Goal: Task Accomplishment & Management: Use online tool/utility

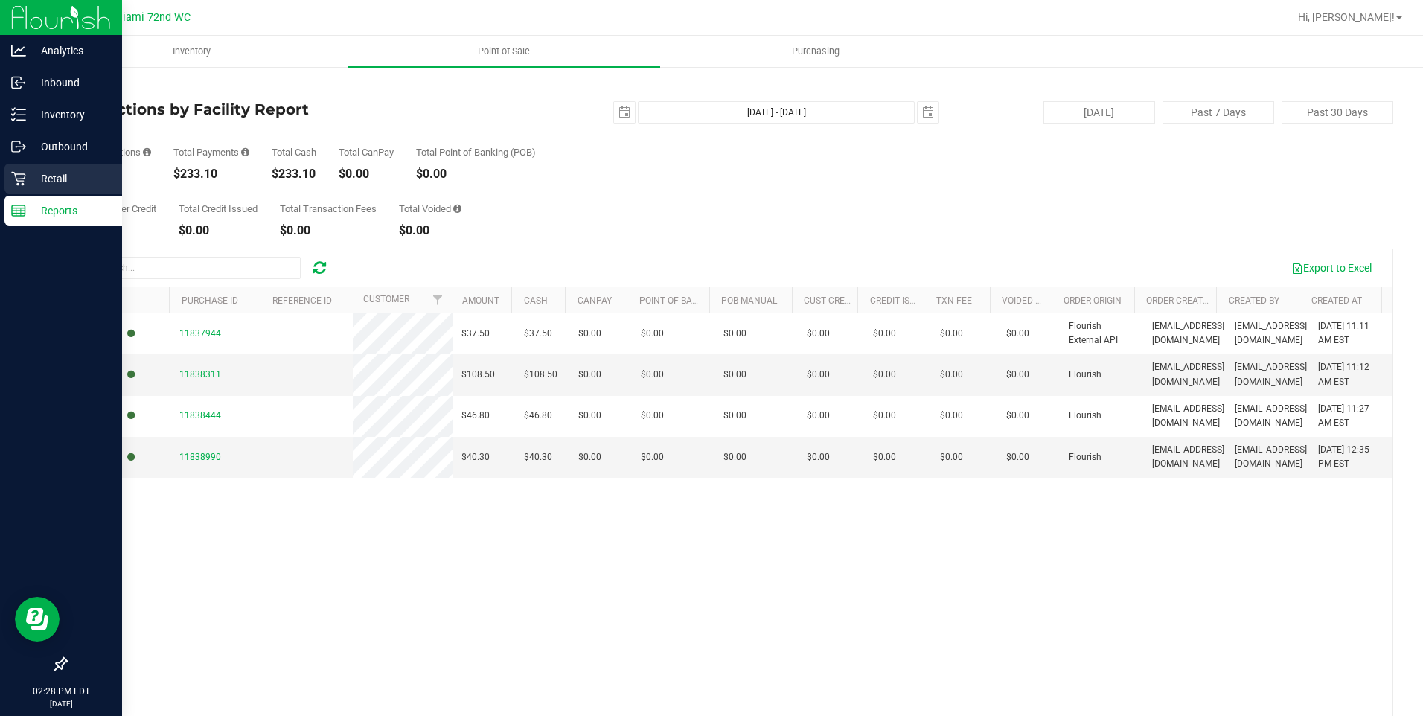
click at [64, 179] on p "Retail" at bounding box center [70, 179] width 89 height 18
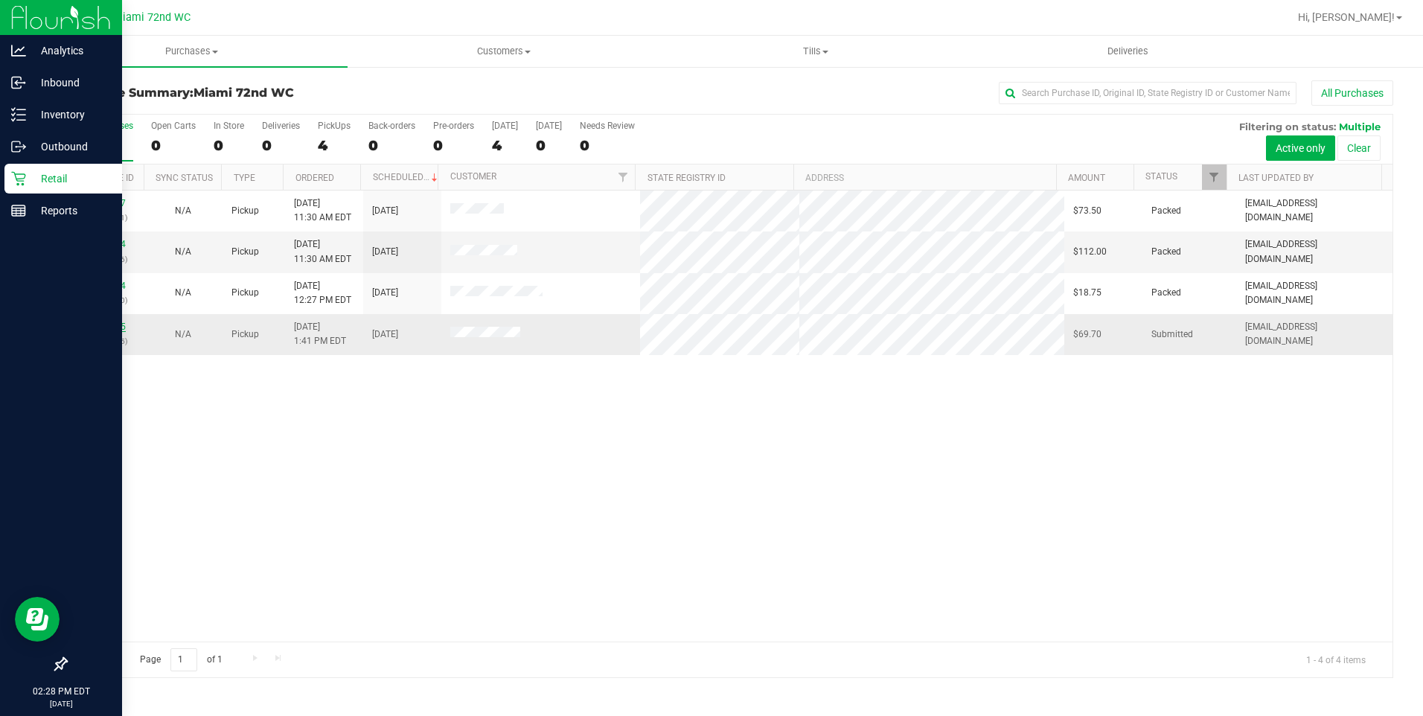
click at [111, 326] on link "11839535" at bounding box center [105, 326] width 42 height 10
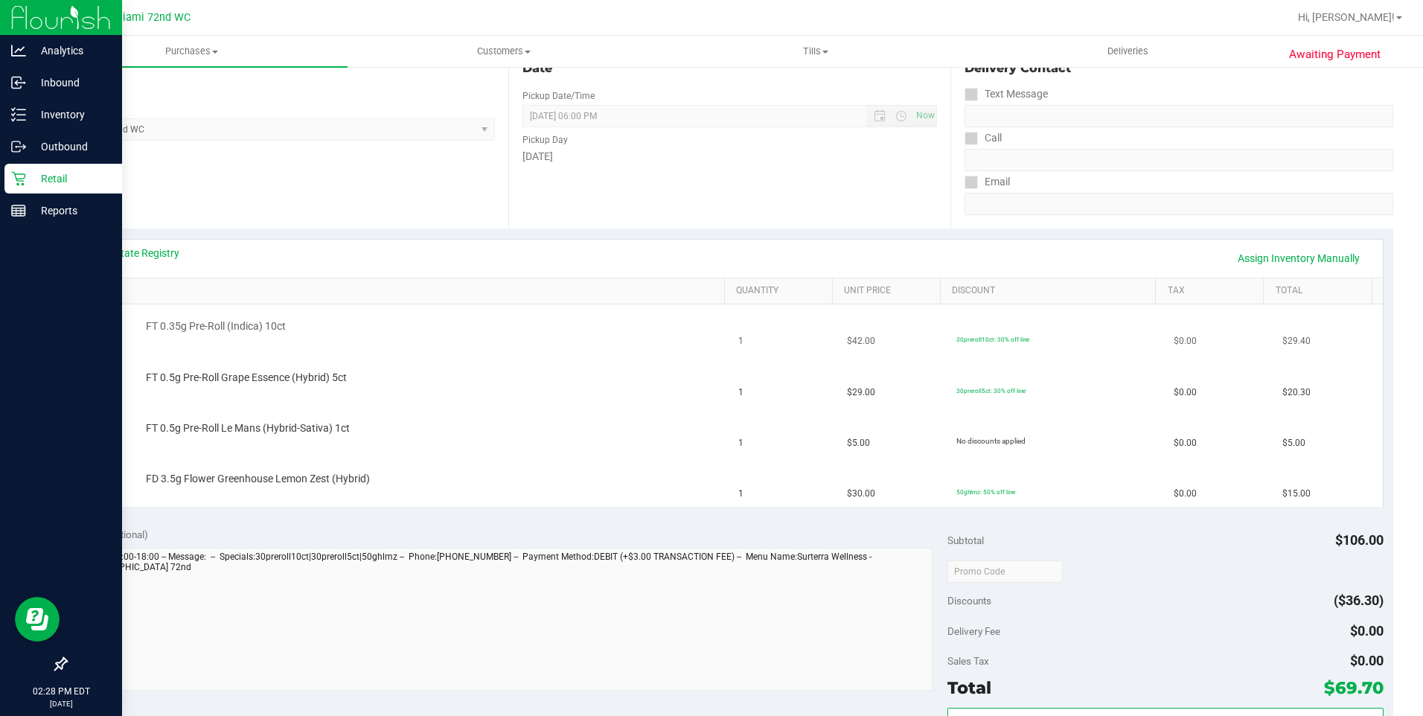
scroll to position [149, 0]
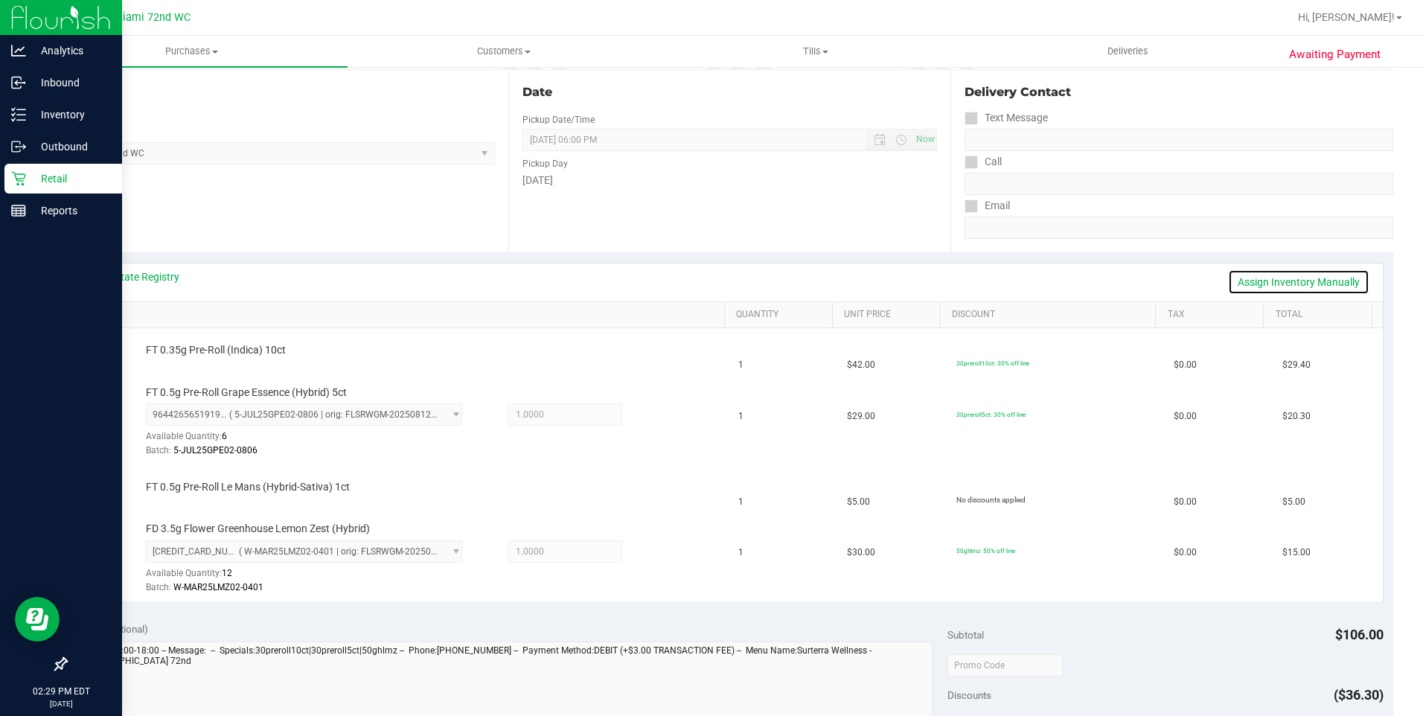
click at [1271, 288] on link "Assign Inventory Manually" at bounding box center [1298, 281] width 141 height 25
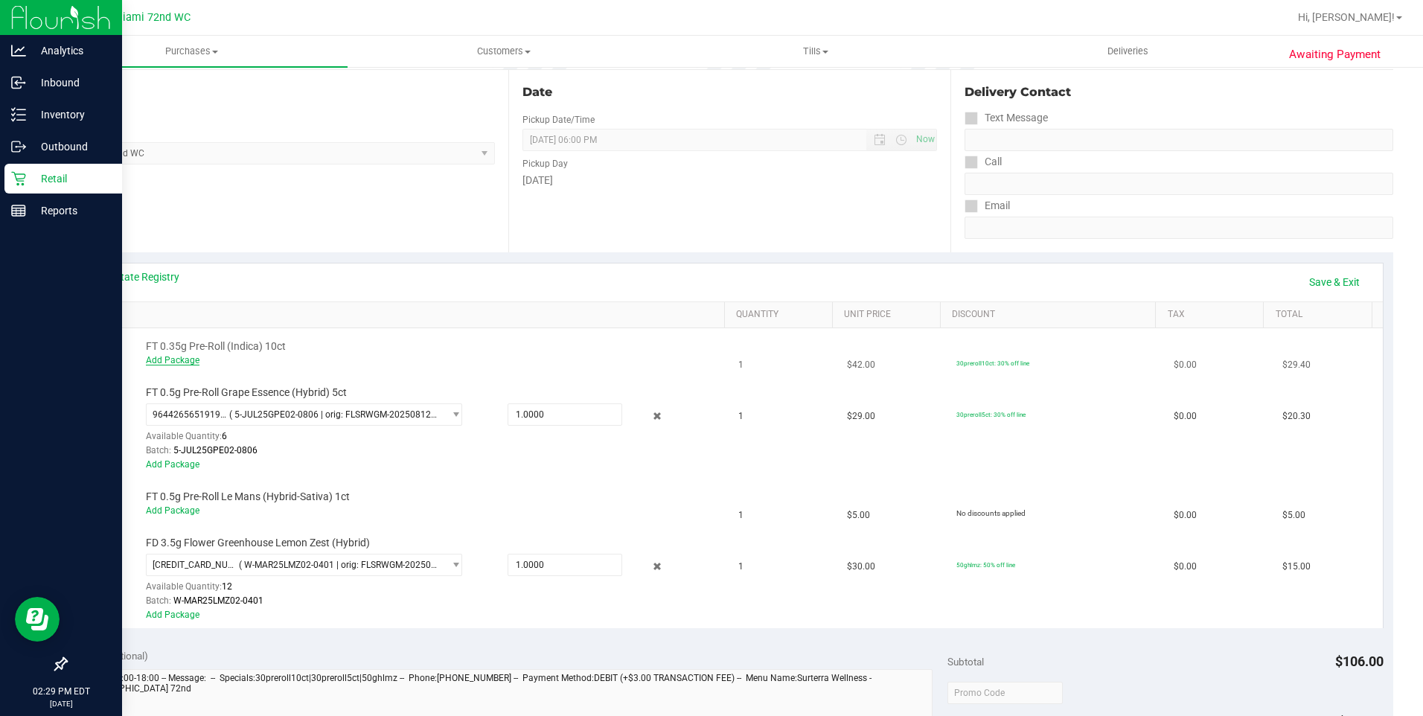
click at [185, 362] on link "Add Package" at bounding box center [173, 360] width 54 height 10
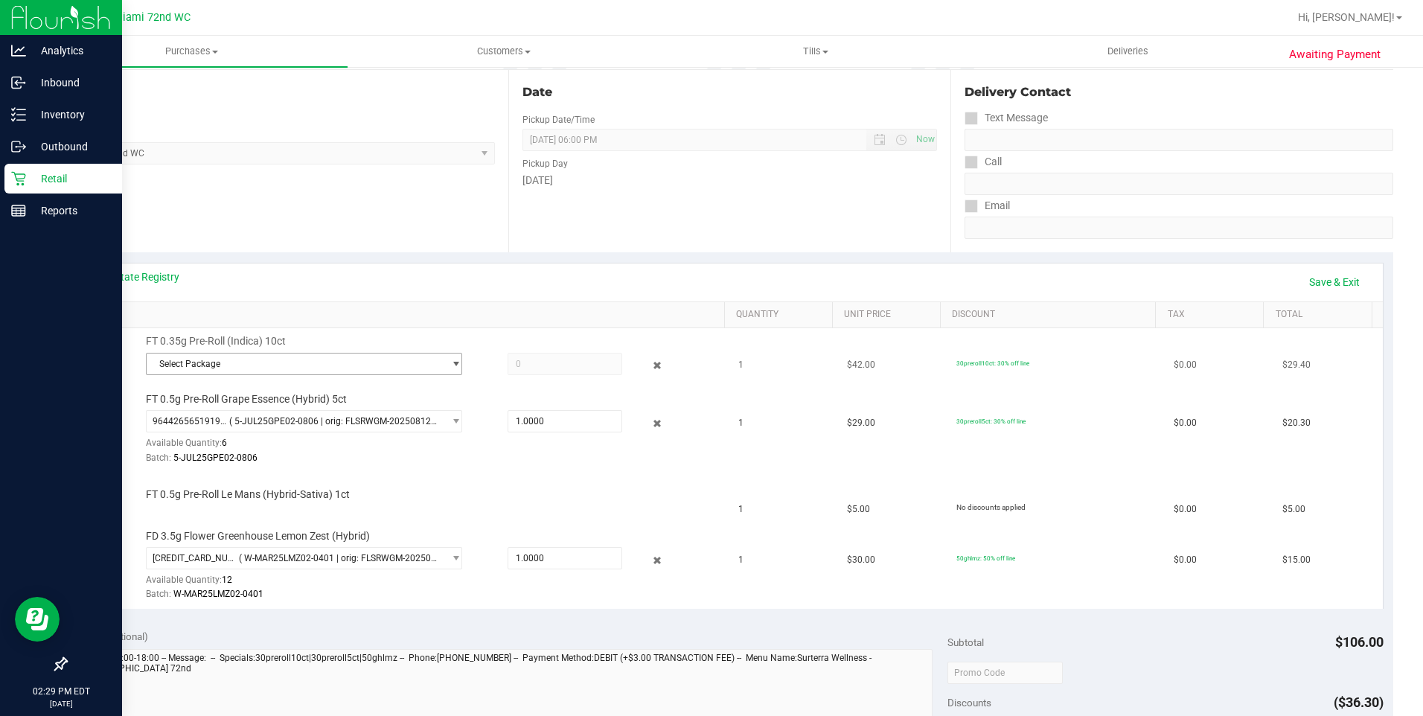
click at [362, 370] on span "Select Package" at bounding box center [295, 363] width 297 height 21
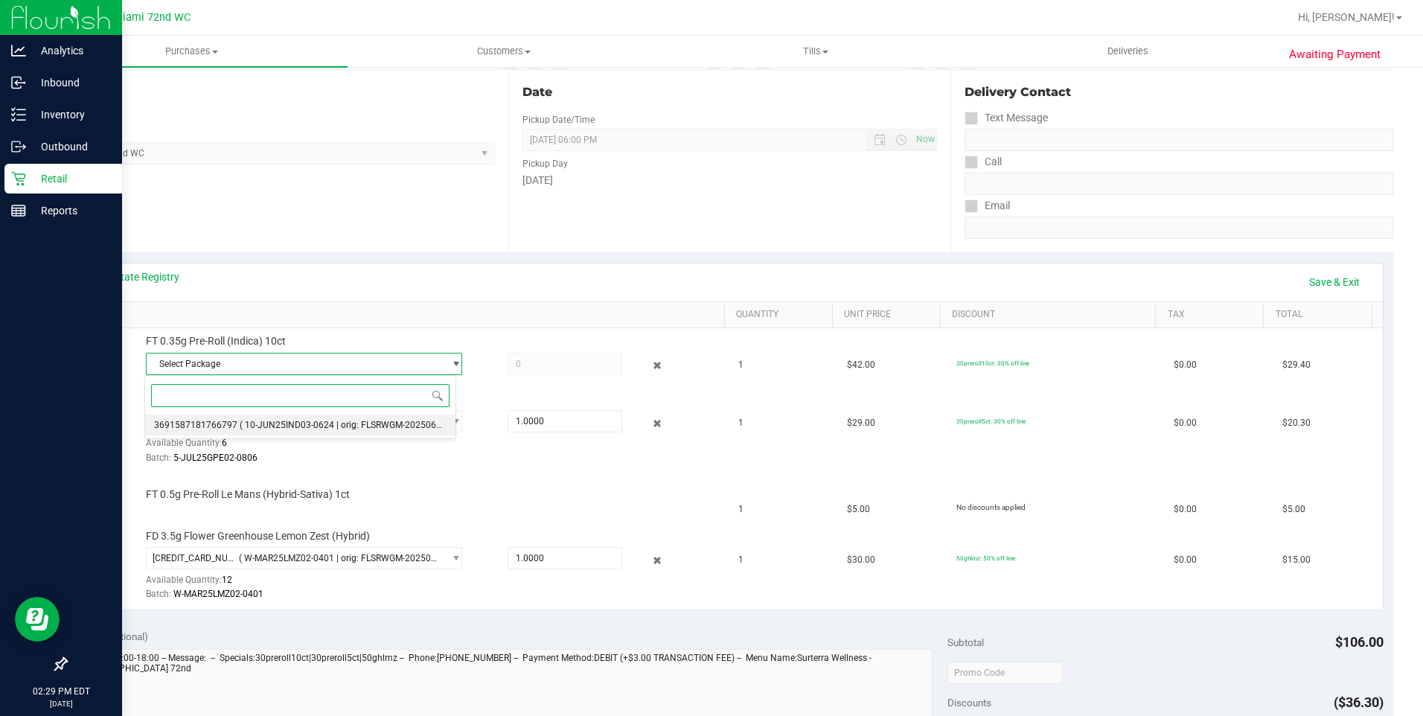
click at [263, 430] on span "( 10-JUN25IND03-0624 | orig: FLSRWGM-20250630-2723 )" at bounding box center [357, 425] width 235 height 10
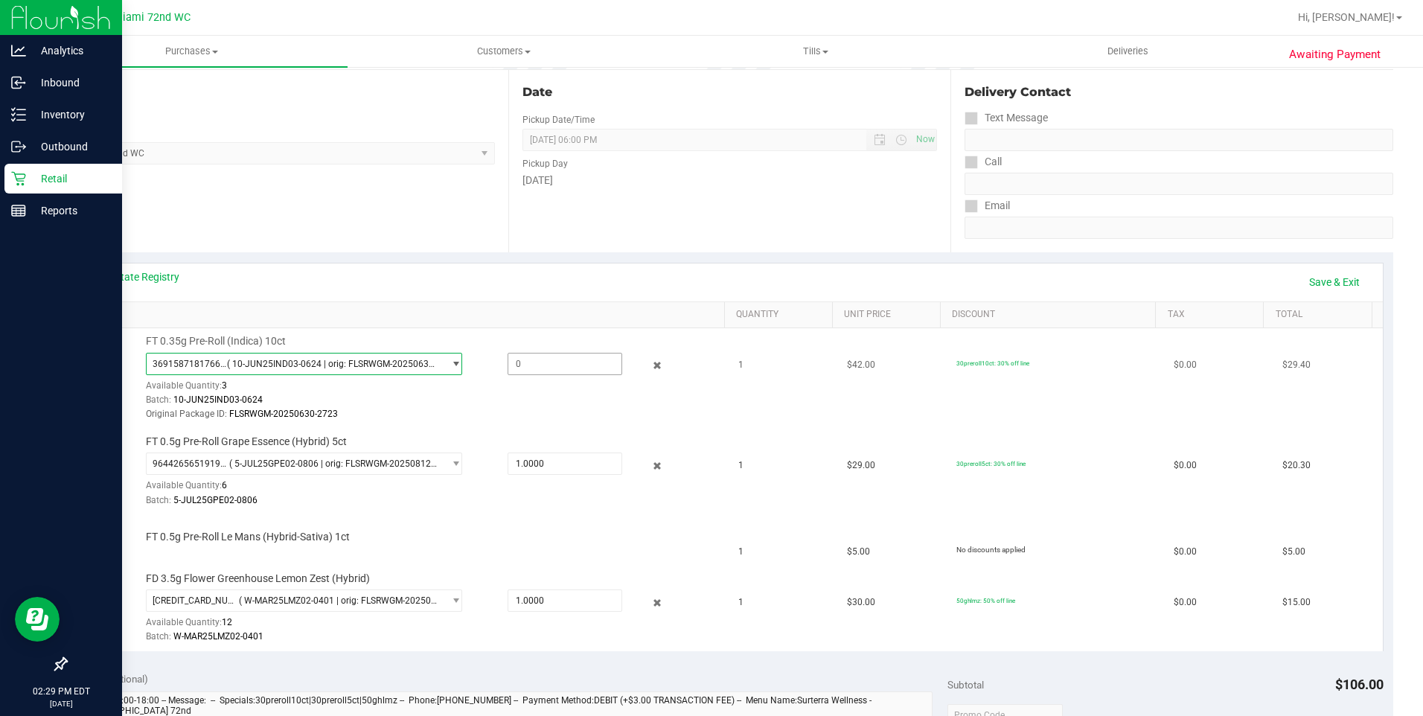
click at [569, 368] on span at bounding box center [565, 364] width 115 height 22
type input "1"
type input "1.0000"
click at [578, 348] on div "FT 0.35g Pre-Roll (Indica) 10ct 3691587181766797 ( 10-JUN25IND03-0624 | orig: F…" at bounding box center [427, 378] width 579 height 88
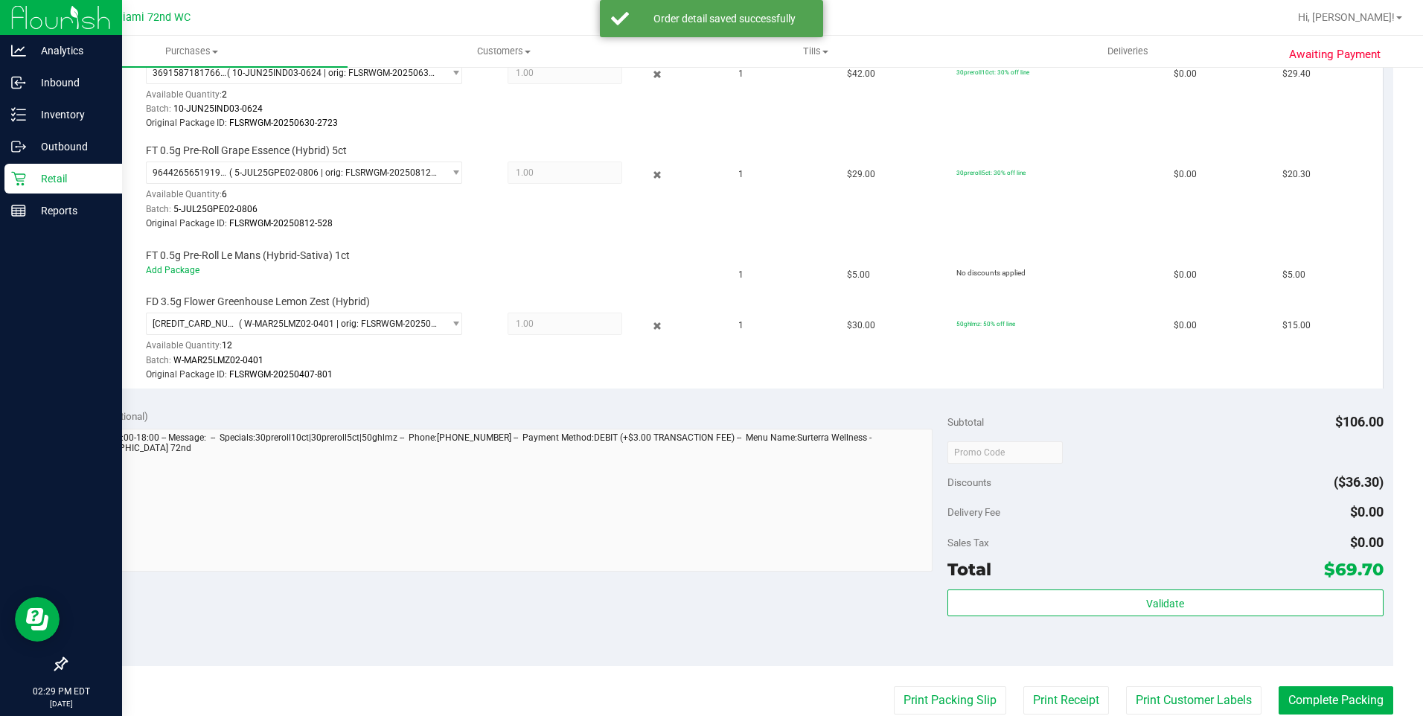
scroll to position [446, 0]
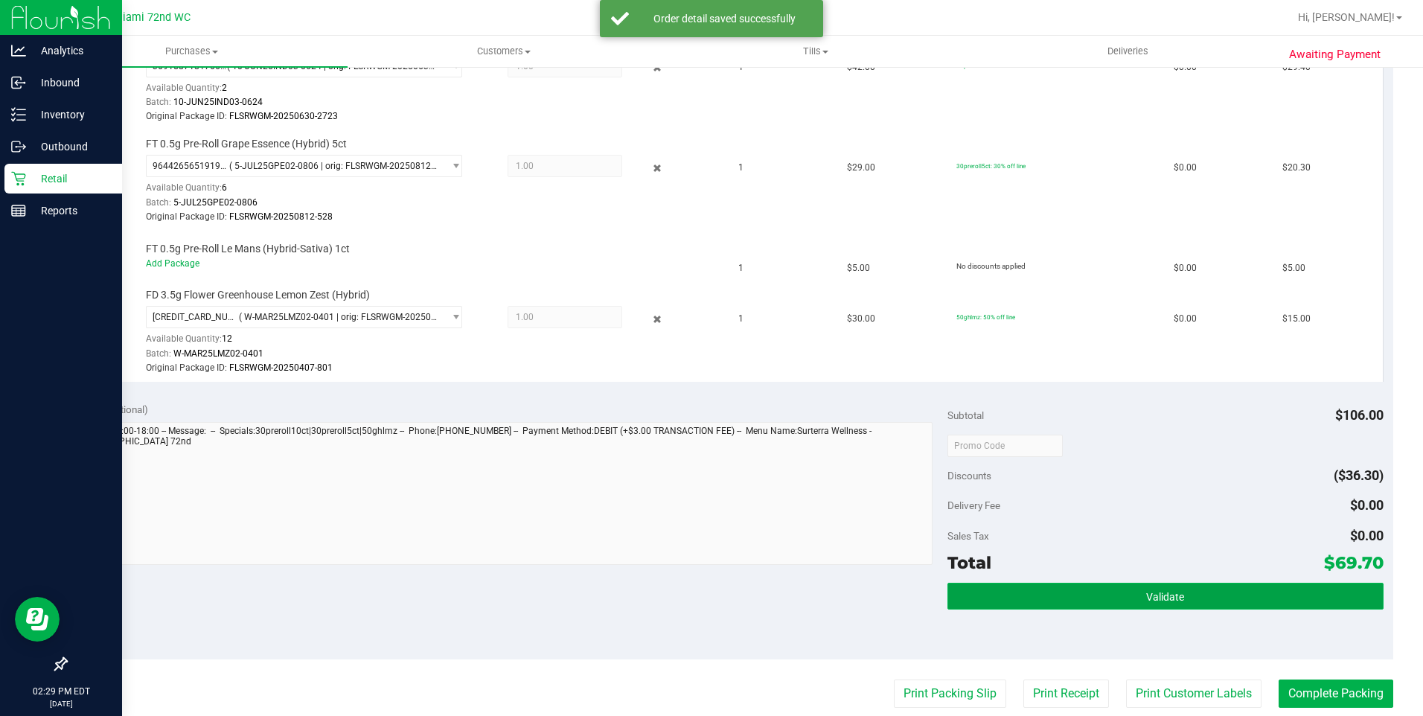
click at [1243, 599] on button "Validate" at bounding box center [1165, 596] width 436 height 27
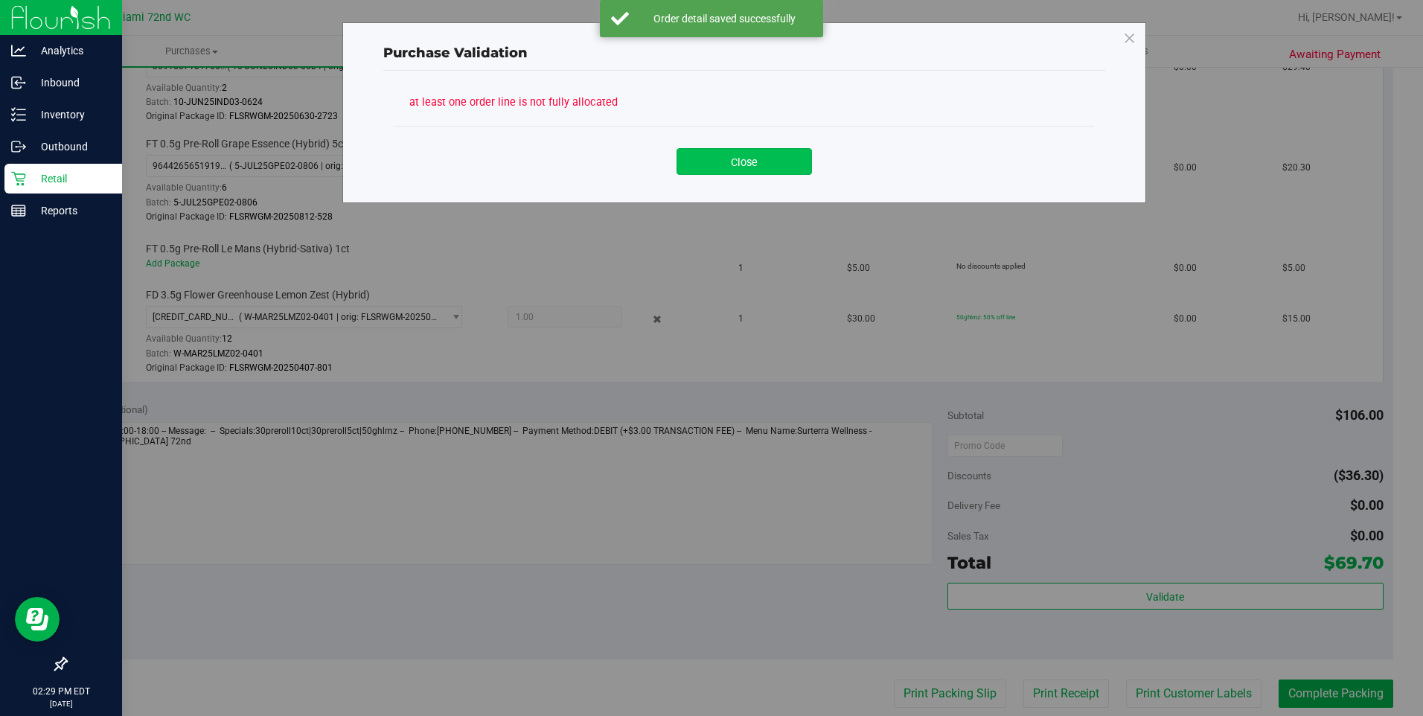
click at [769, 158] on button "Close" at bounding box center [743, 161] width 135 height 27
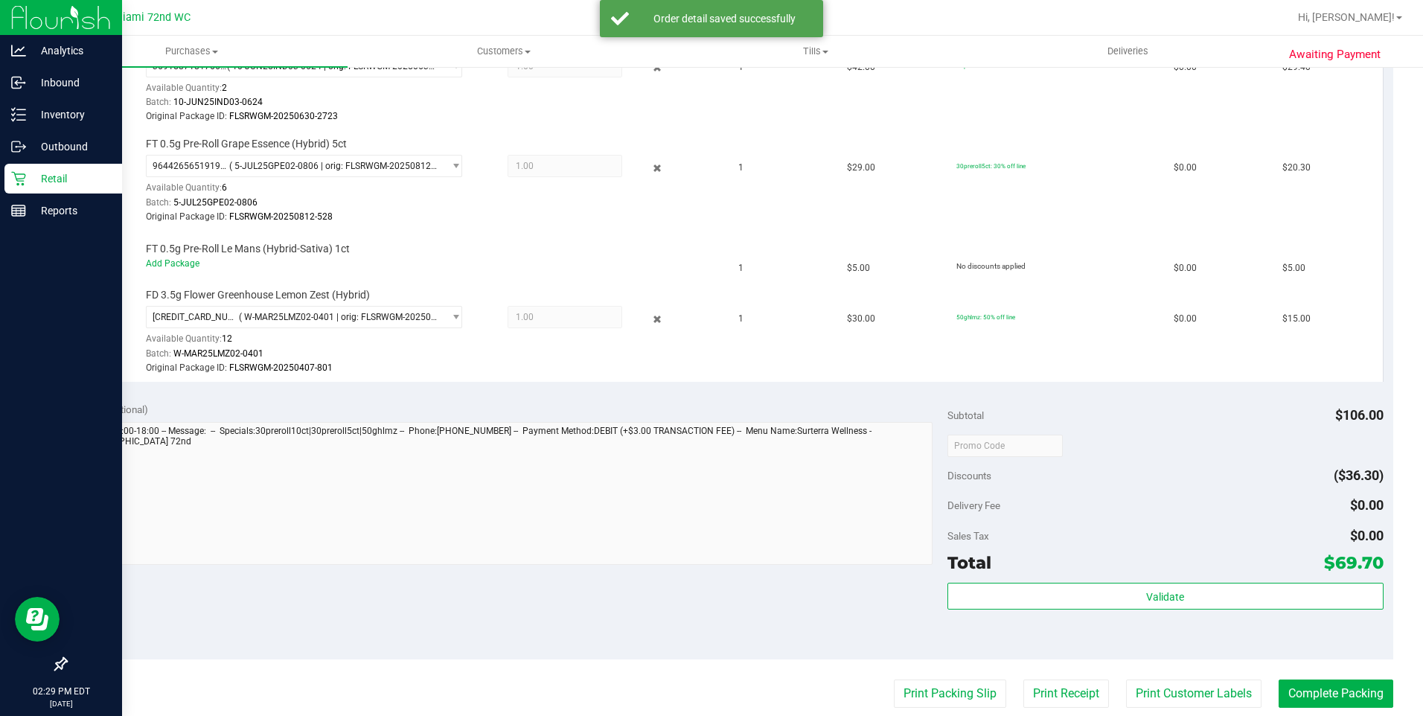
scroll to position [521, 0]
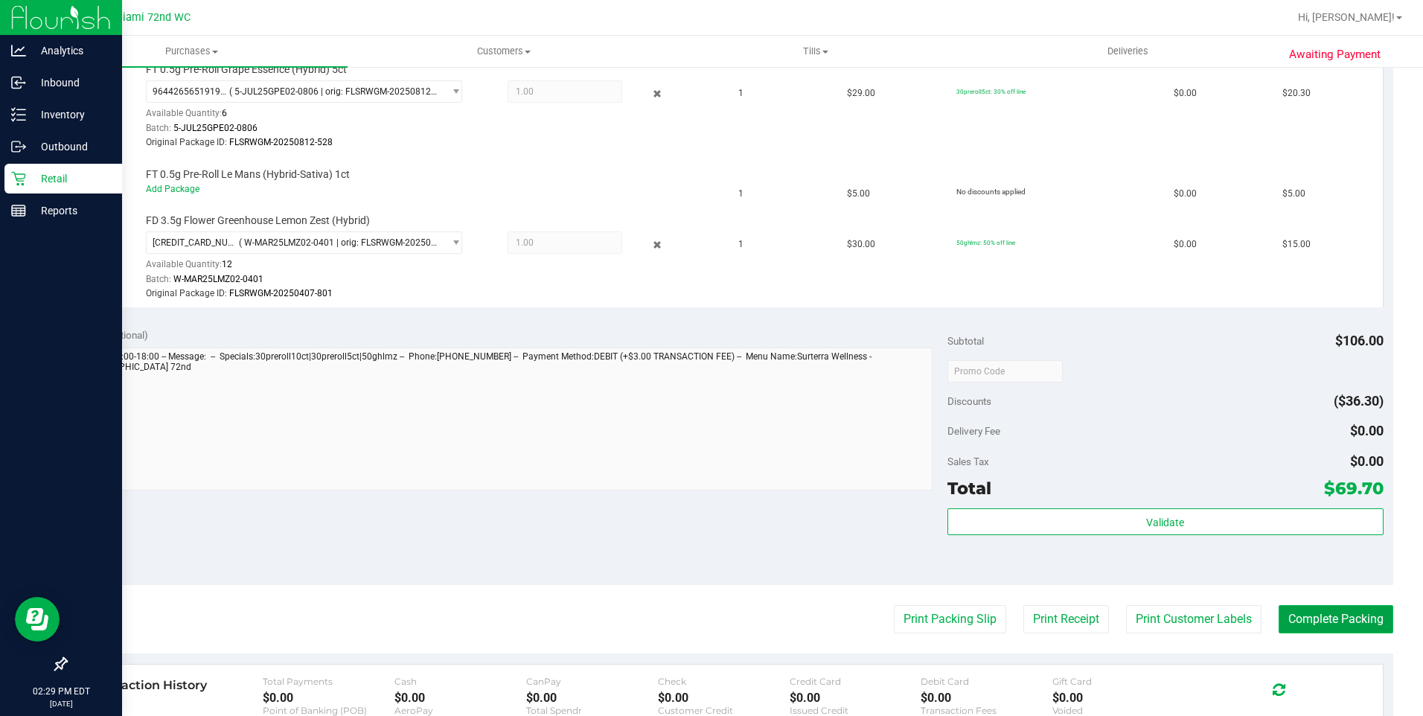
click at [1322, 619] on button "Complete Packing" at bounding box center [1335, 619] width 115 height 28
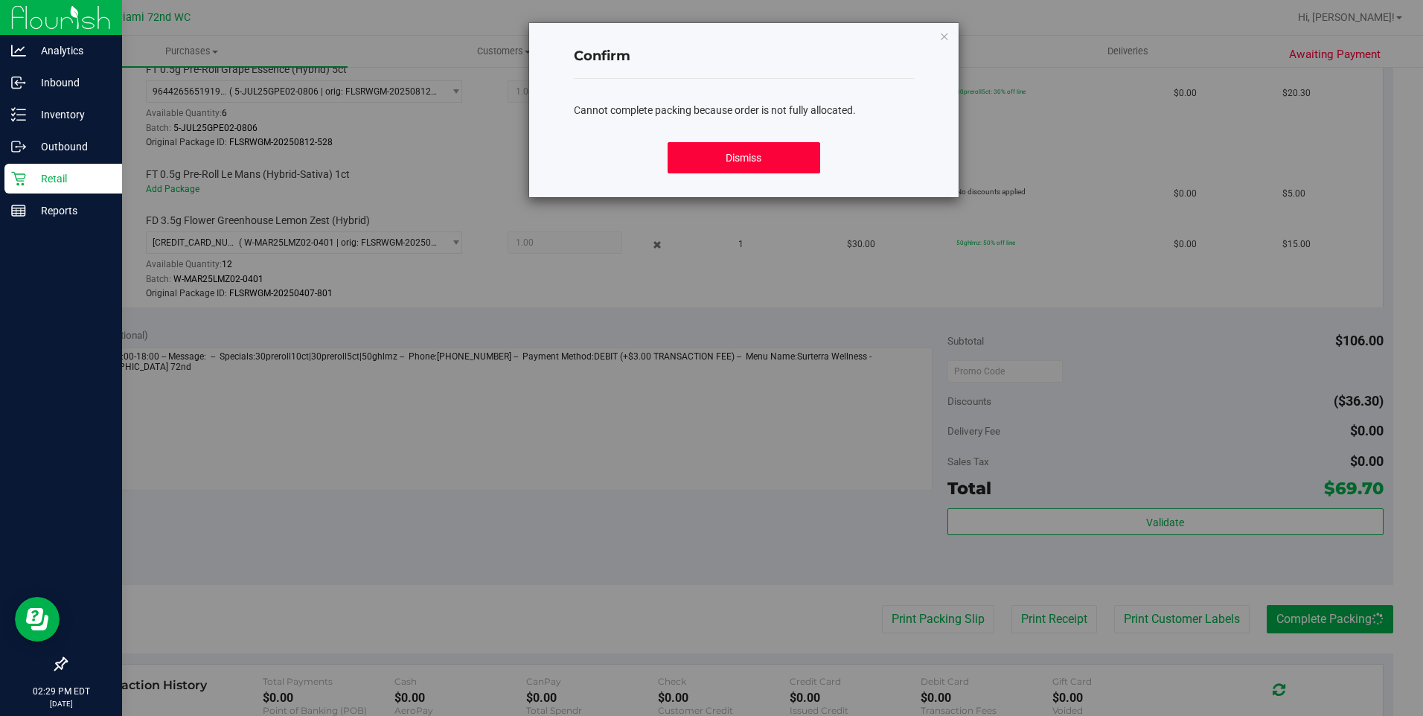
click at [777, 156] on button "Dismiss" at bounding box center [743, 157] width 153 height 31
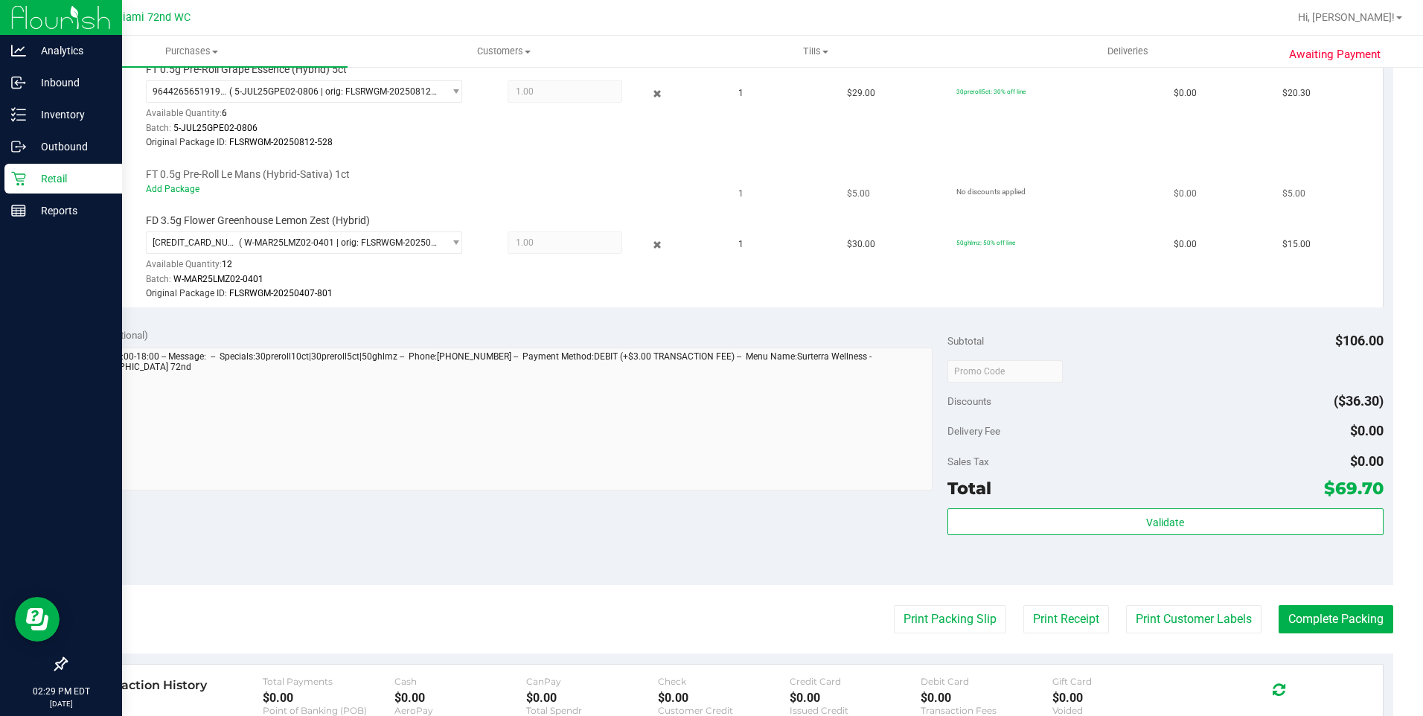
click at [167, 200] on td "FT 0.5g Pre-Roll Le Mans (Hybrid-Sativa) 1ct Add Package" at bounding box center [403, 182] width 653 height 51
click at [177, 191] on link "Add Package" at bounding box center [173, 189] width 54 height 10
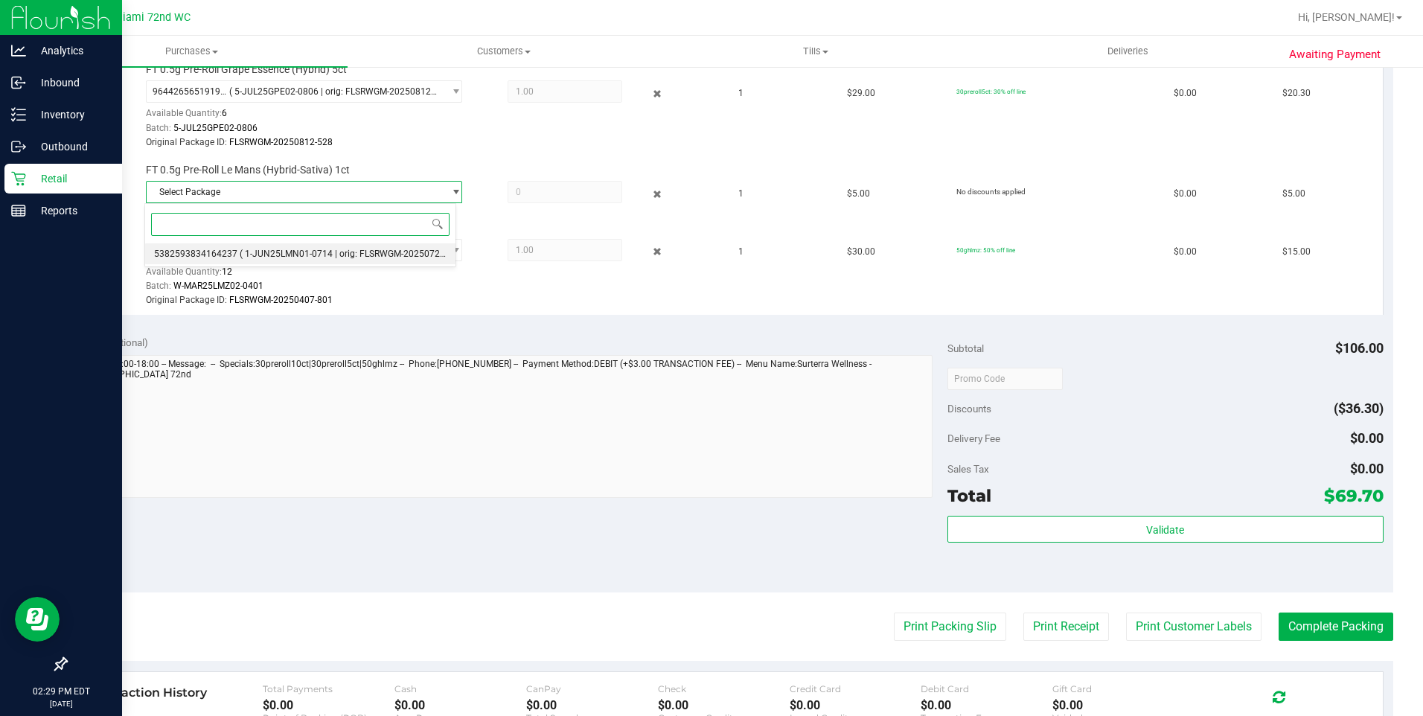
click at [394, 261] on li "5382593834164237 ( 1-JUN25LMN01-0714 | orig: FLSRWGM-20250721-785 )" at bounding box center [300, 253] width 310 height 21
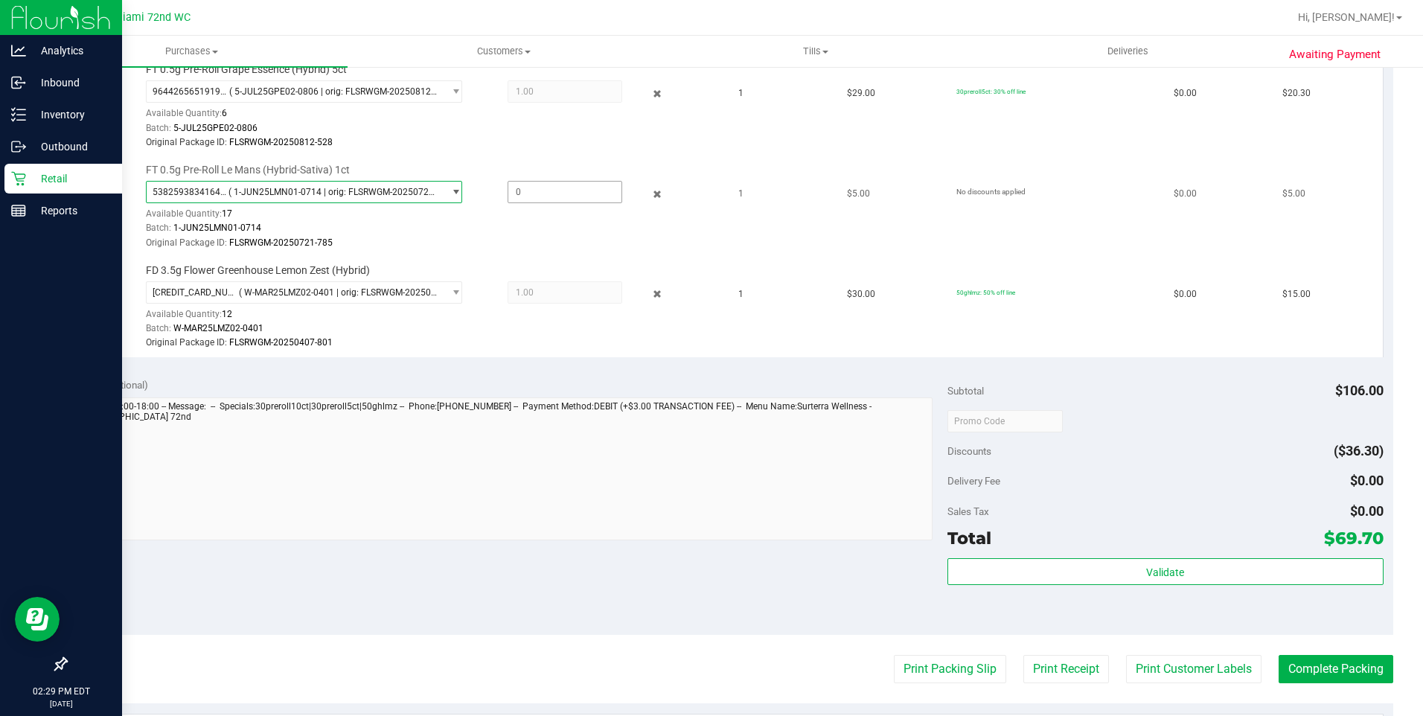
click at [525, 197] on span at bounding box center [565, 192] width 115 height 22
type input "1"
type input "1.0000"
click at [554, 153] on td "FT 0.5g Pre-Roll Grape Essence (Hybrid) 5ct 9644265651919889 ( 5-JUL25GPE02-080…" at bounding box center [403, 107] width 653 height 100
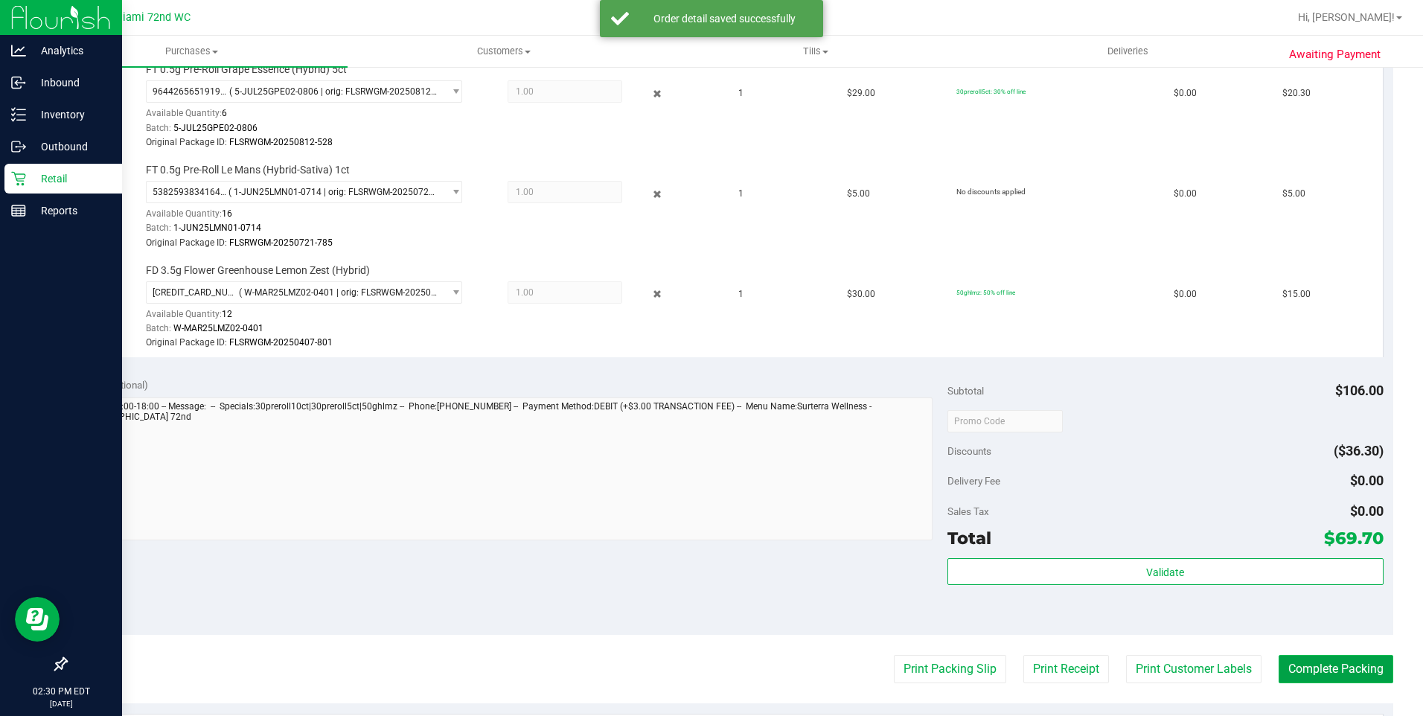
click at [1313, 666] on button "Complete Packing" at bounding box center [1335, 669] width 115 height 28
